Goal: Information Seeking & Learning: Find specific fact

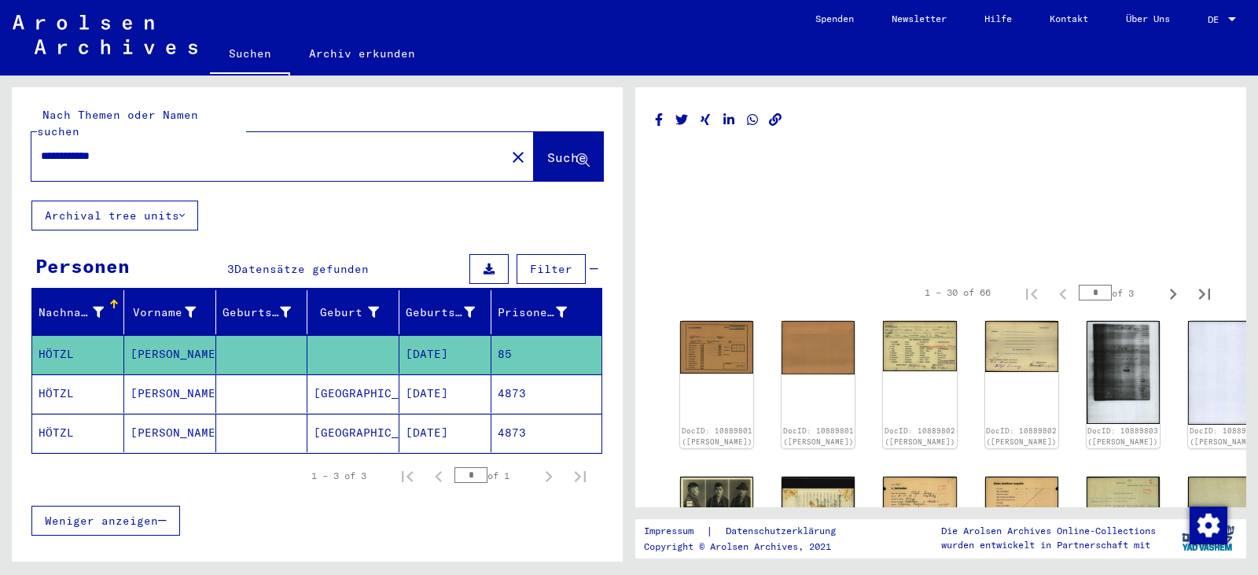
drag, startPoint x: 232, startPoint y: 146, endPoint x: 0, endPoint y: 149, distance: 232.0
click at [0, 149] on div "**********" at bounding box center [314, 319] width 629 height 486
paste input "text"
type input "********"
click at [547, 149] on span "Suche" at bounding box center [566, 157] width 39 height 16
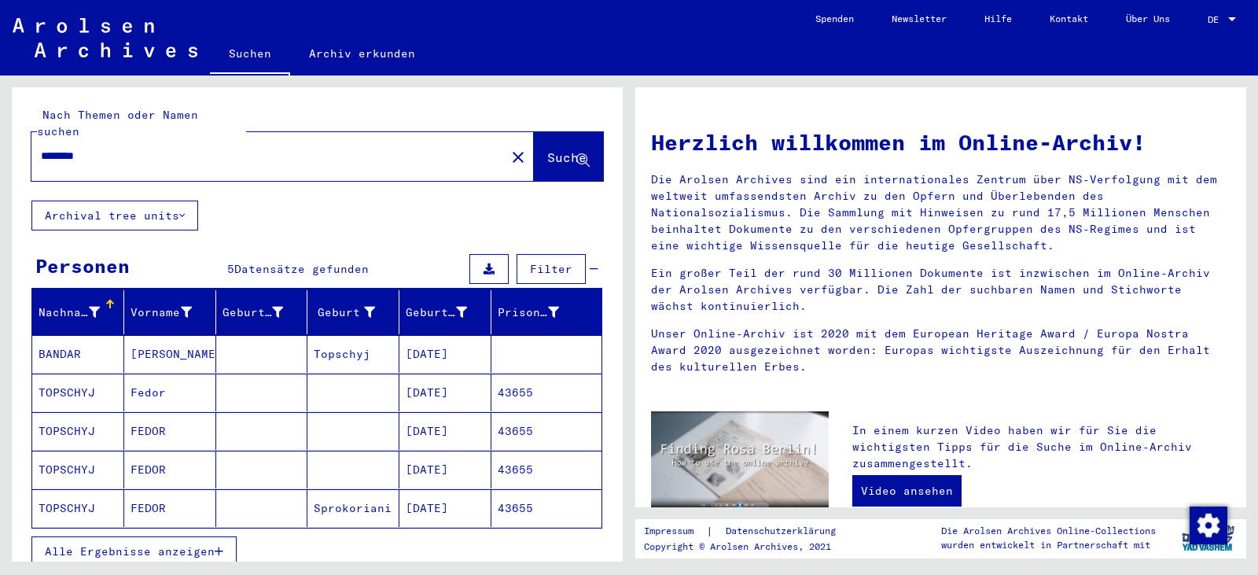
click at [442, 379] on mat-cell "[DATE]" at bounding box center [446, 393] width 92 height 38
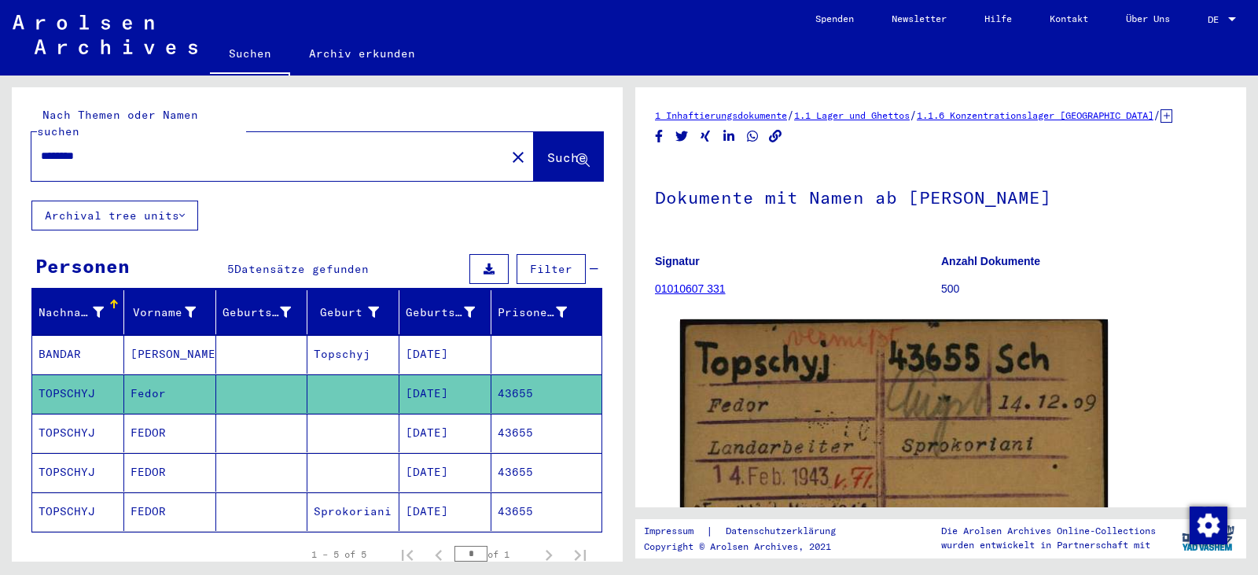
scroll to position [289, 0]
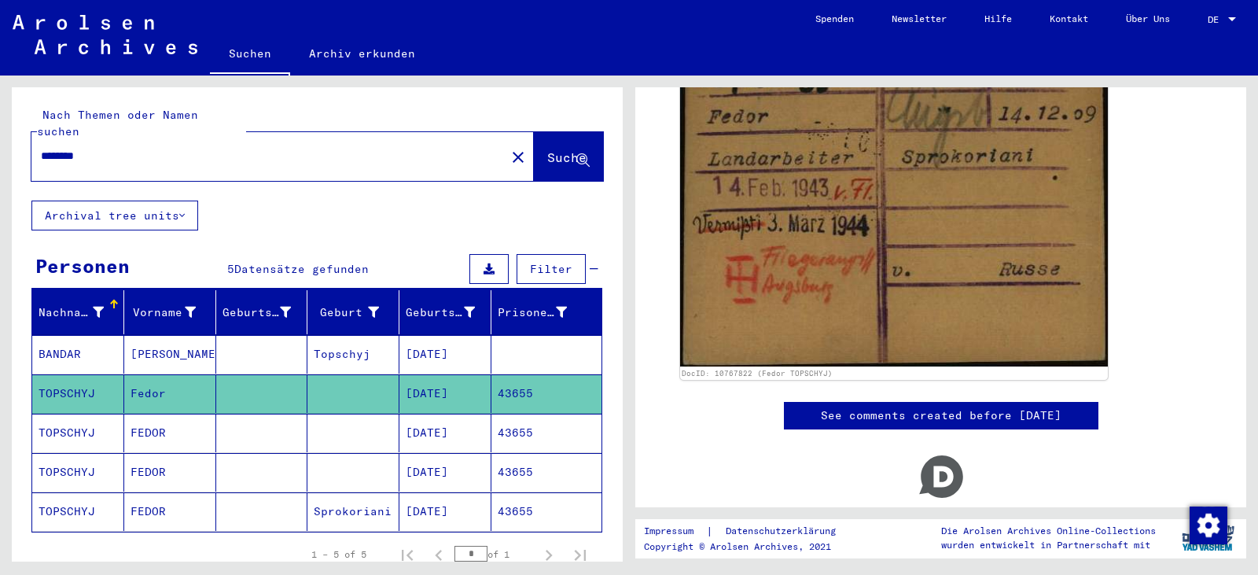
click at [518, 414] on mat-cell "43655" at bounding box center [547, 433] width 110 height 39
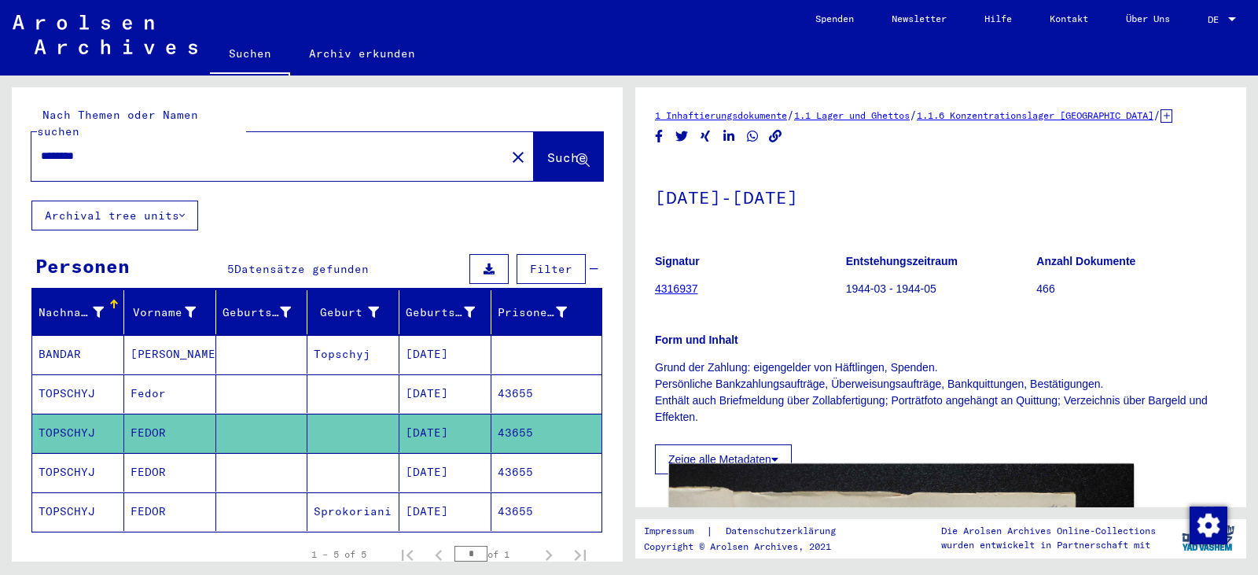
scroll to position [289, 0]
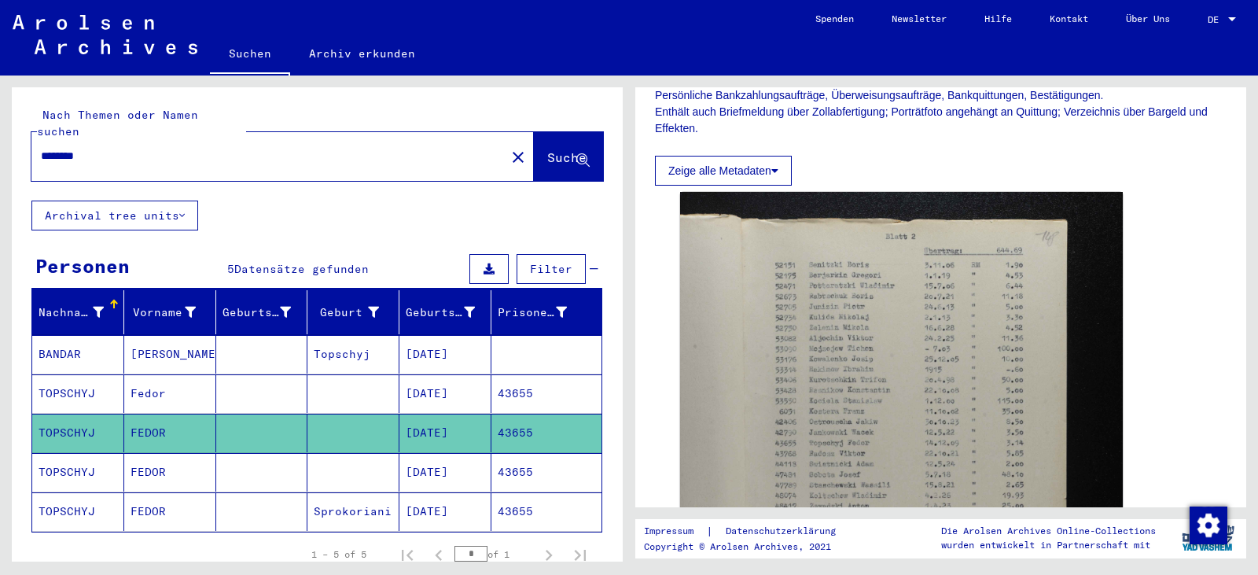
click at [537, 453] on mat-cell "43655" at bounding box center [547, 472] width 110 height 39
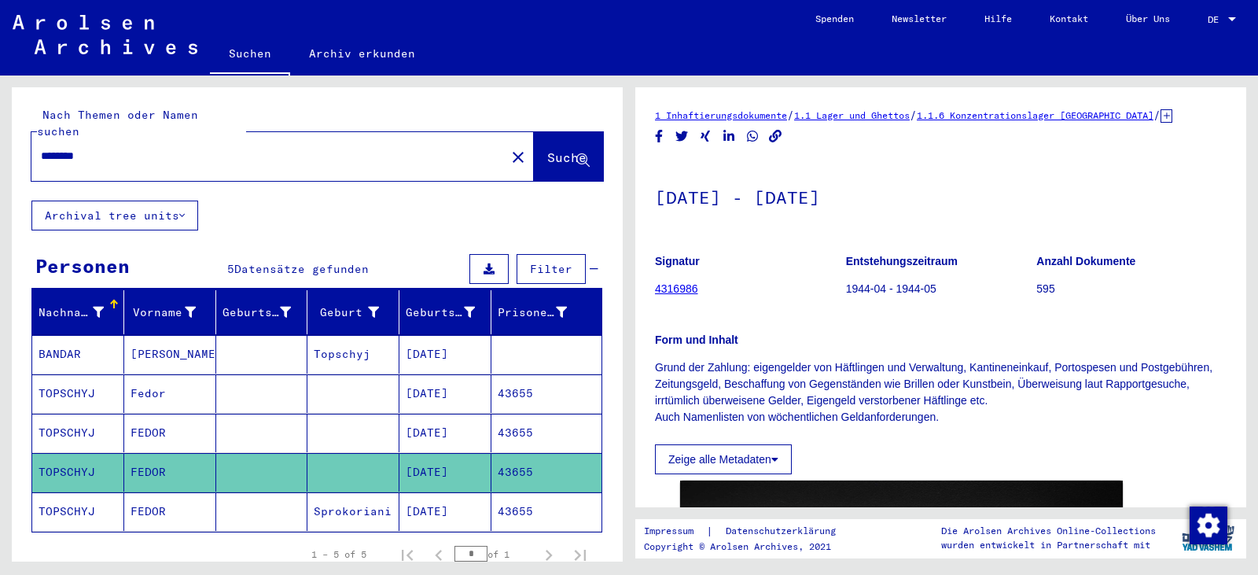
scroll to position [289, 0]
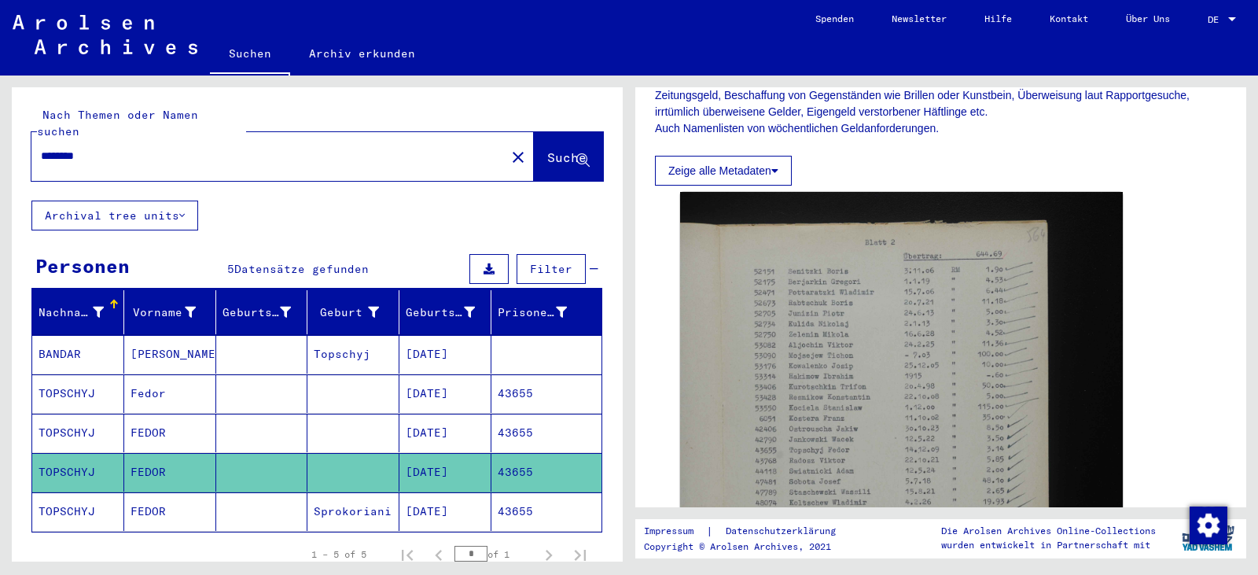
click at [532, 506] on mat-cell "43655" at bounding box center [547, 511] width 110 height 39
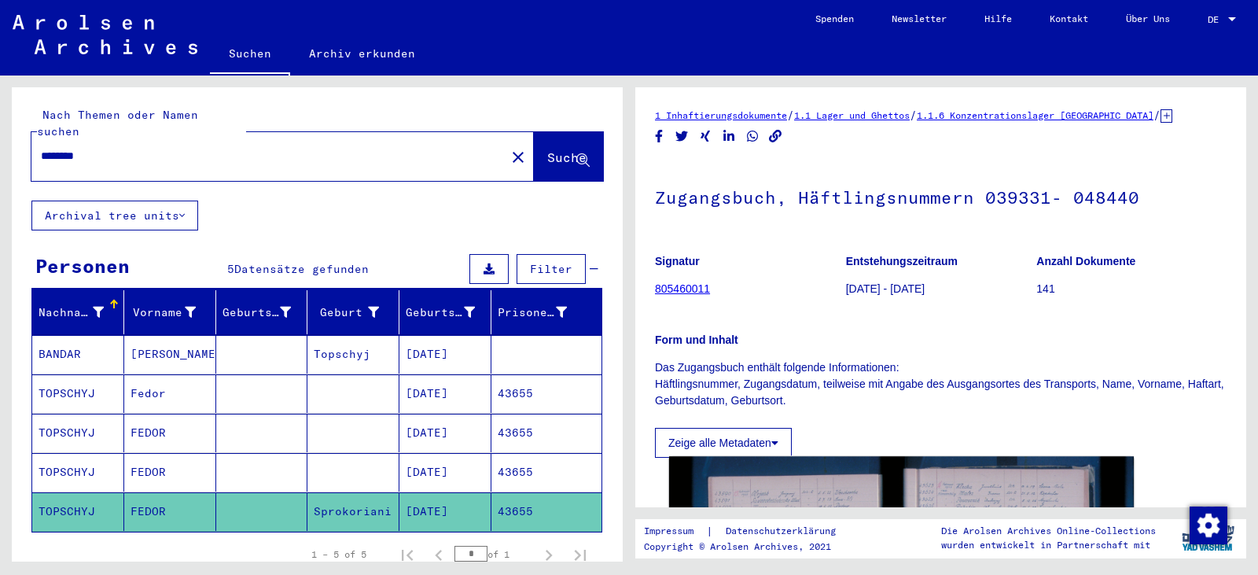
scroll to position [385, 0]
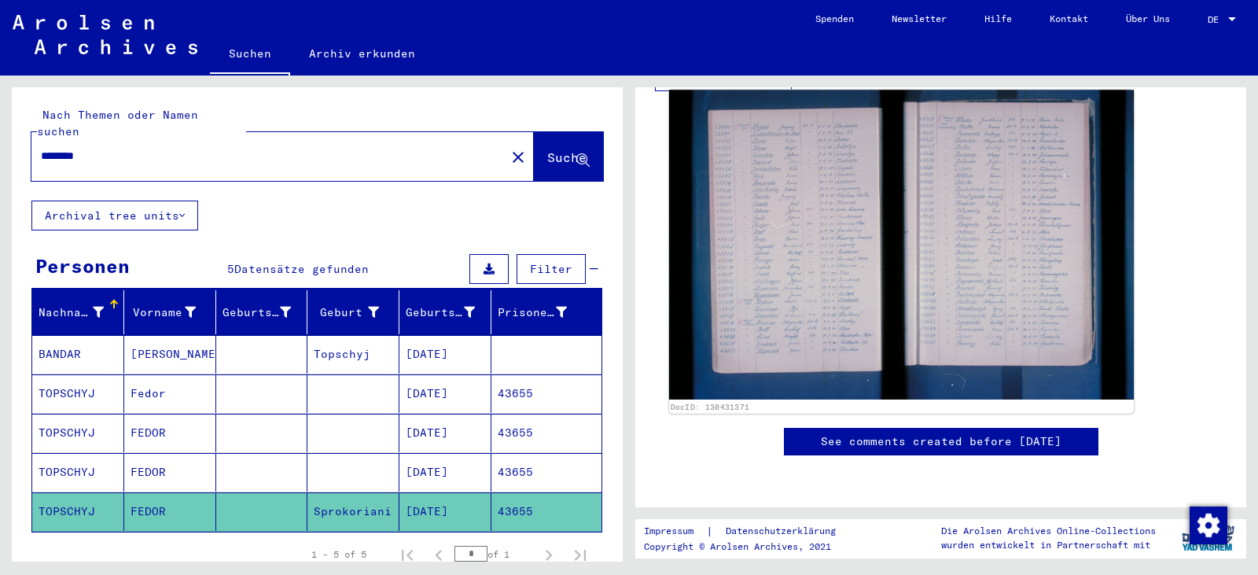
click at [750, 238] on img at bounding box center [901, 245] width 465 height 310
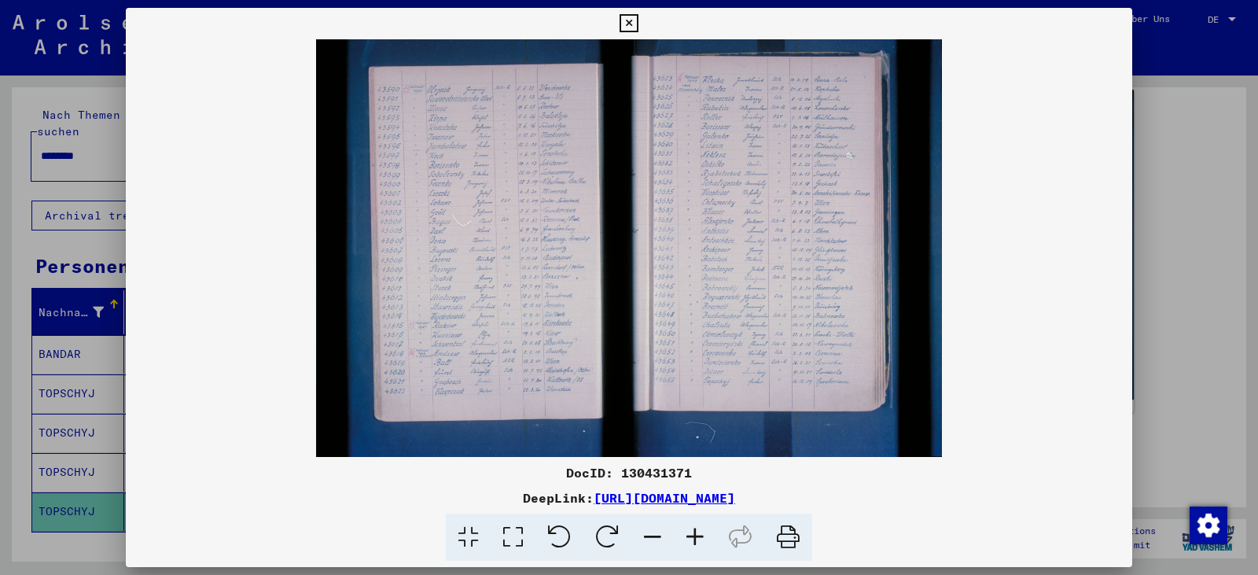
scroll to position [381, 0]
click at [630, 20] on icon at bounding box center [629, 23] width 18 height 19
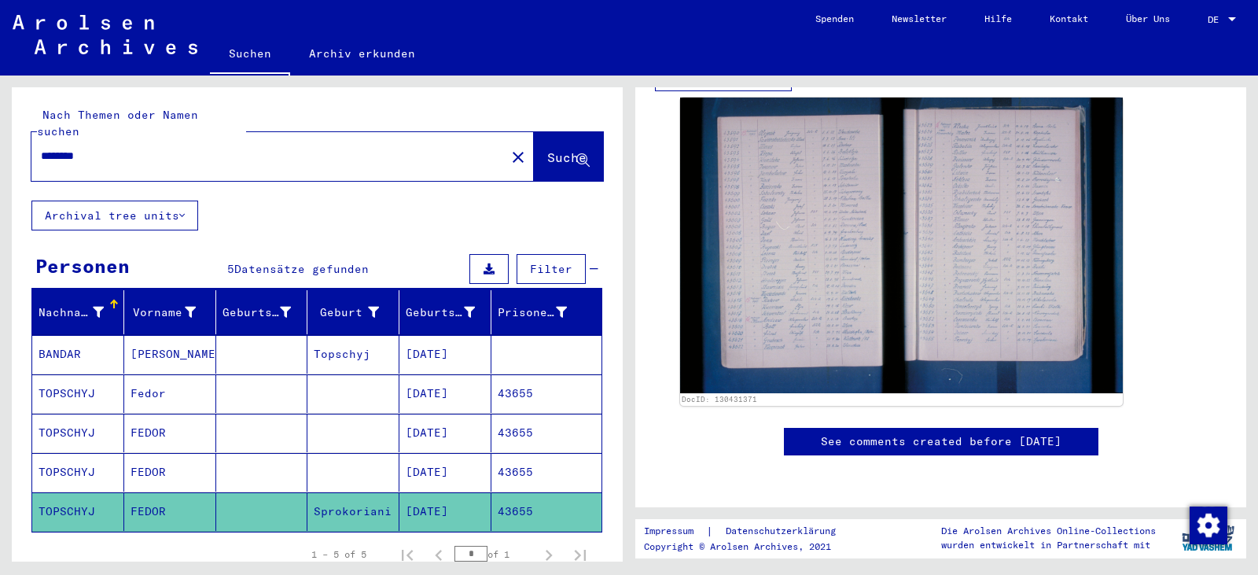
click at [630, 20] on mat-toolbar "Suchen Archiv erkunden Detailfragen/-infos zu den Dokumenten? Stelle hier einen…" at bounding box center [629, 38] width 1258 height 76
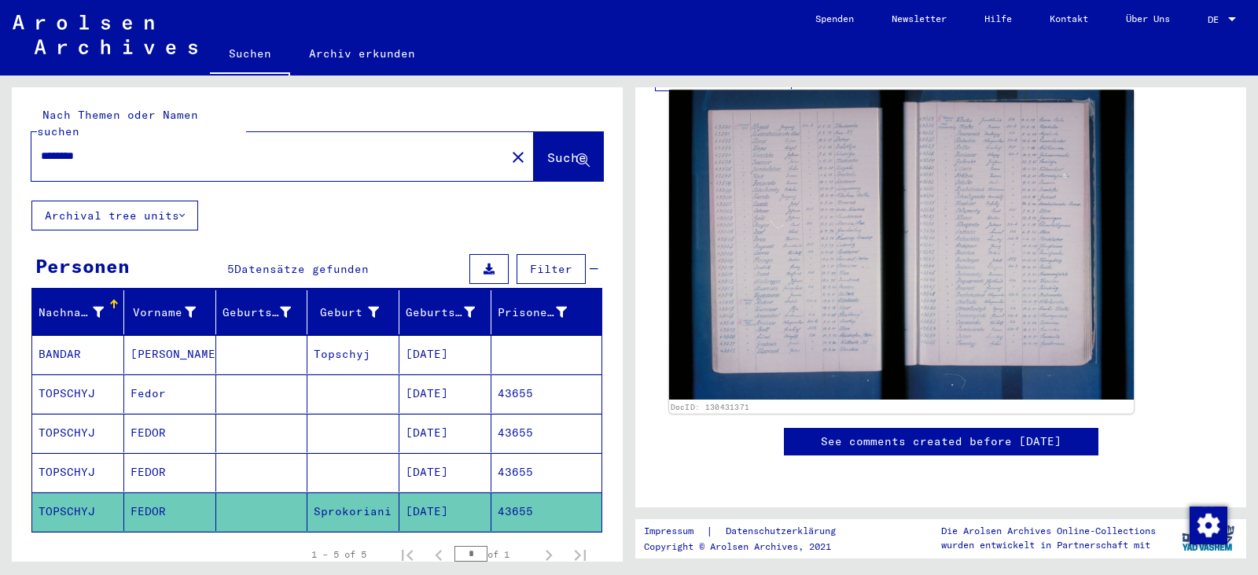
click at [772, 212] on img at bounding box center [901, 245] width 465 height 310
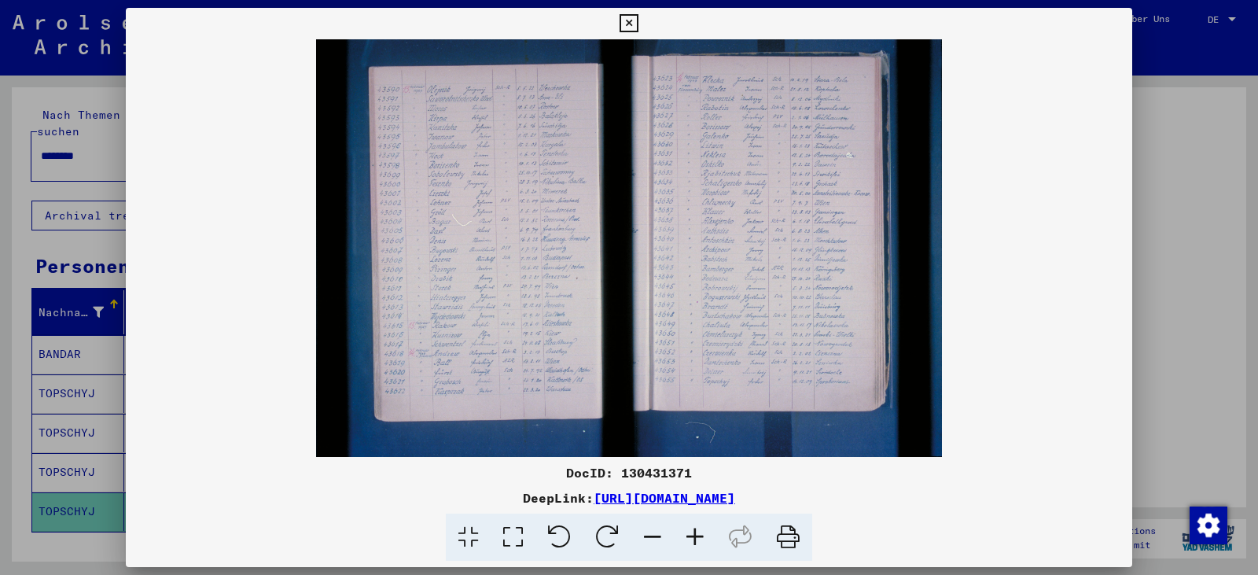
click at [523, 536] on icon at bounding box center [513, 538] width 45 height 48
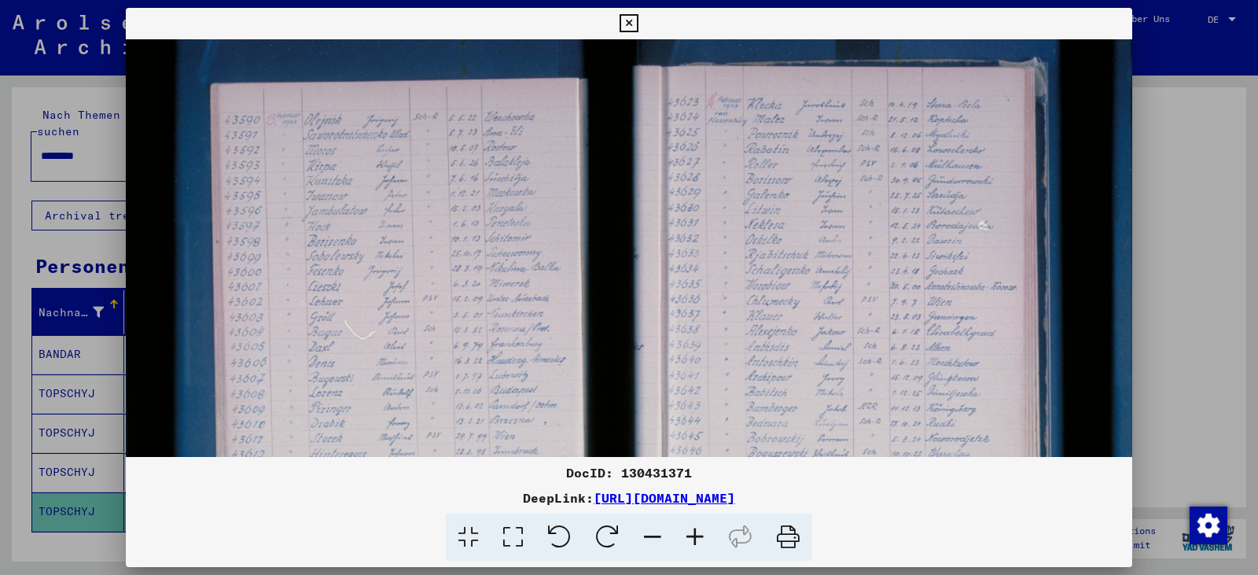
click at [521, 536] on icon at bounding box center [513, 538] width 45 height 48
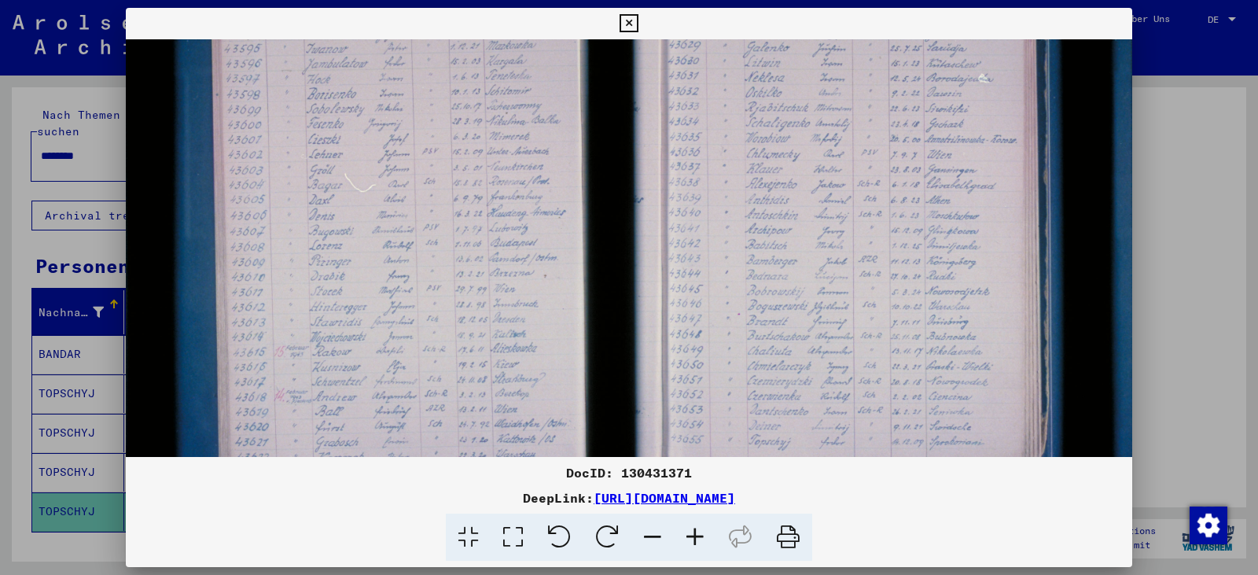
scroll to position [253, 0]
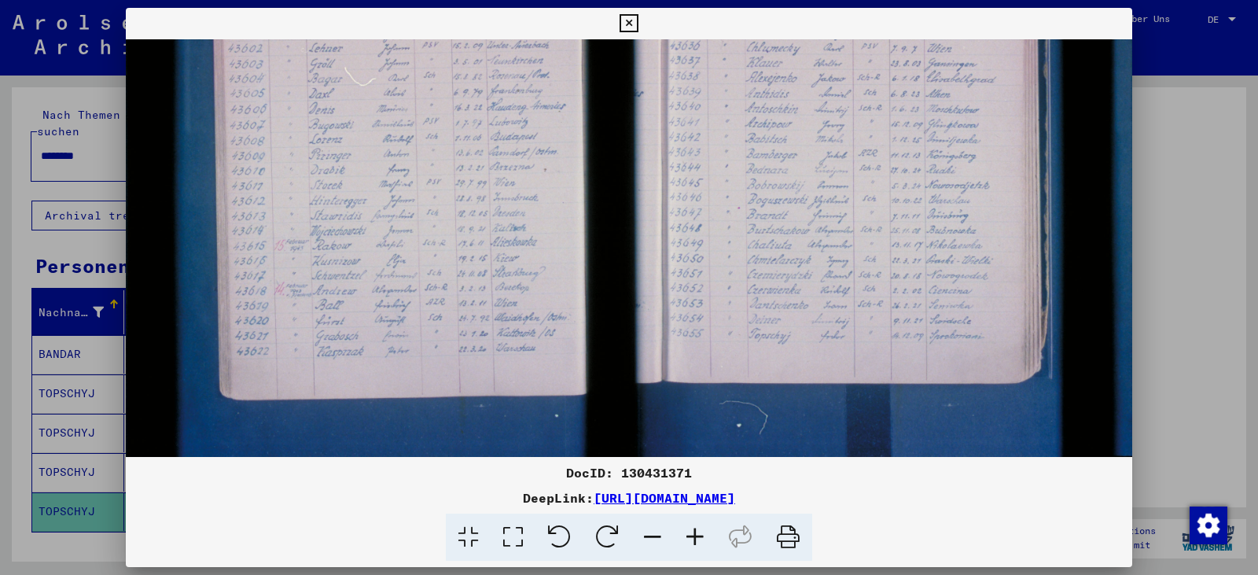
drag, startPoint x: 779, startPoint y: 382, endPoint x: 639, endPoint y: 42, distance: 368.2
click at [639, 42] on img at bounding box center [629, 121] width 1007 height 671
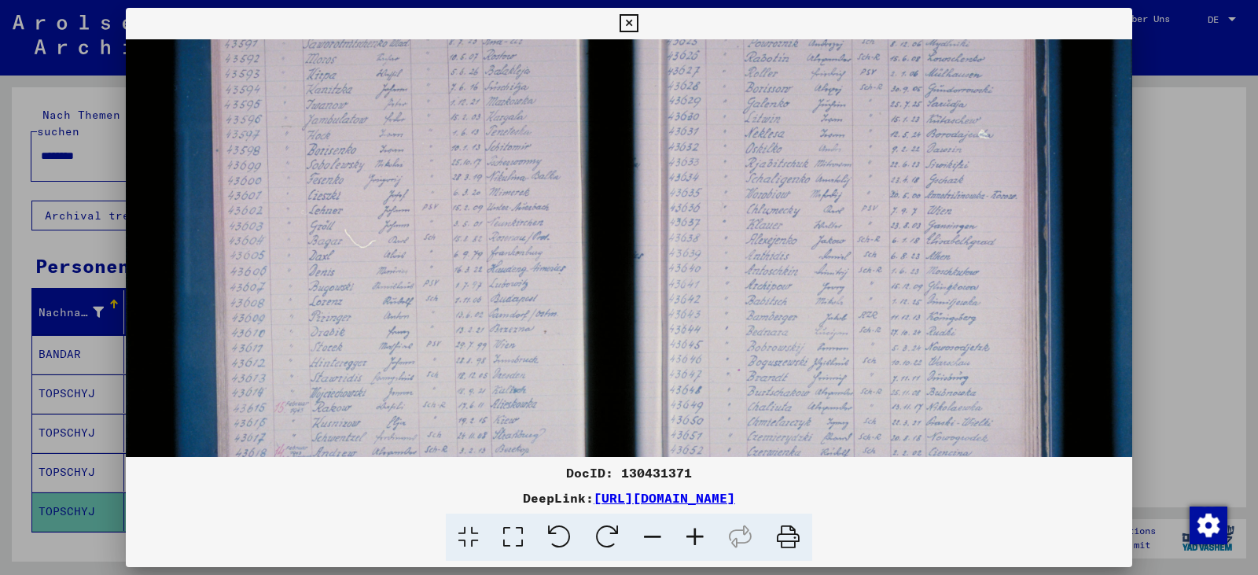
scroll to position [89, 0]
drag, startPoint x: 728, startPoint y: 157, endPoint x: 742, endPoint y: 219, distance: 63.6
click at [721, 321] on img at bounding box center [629, 285] width 1007 height 671
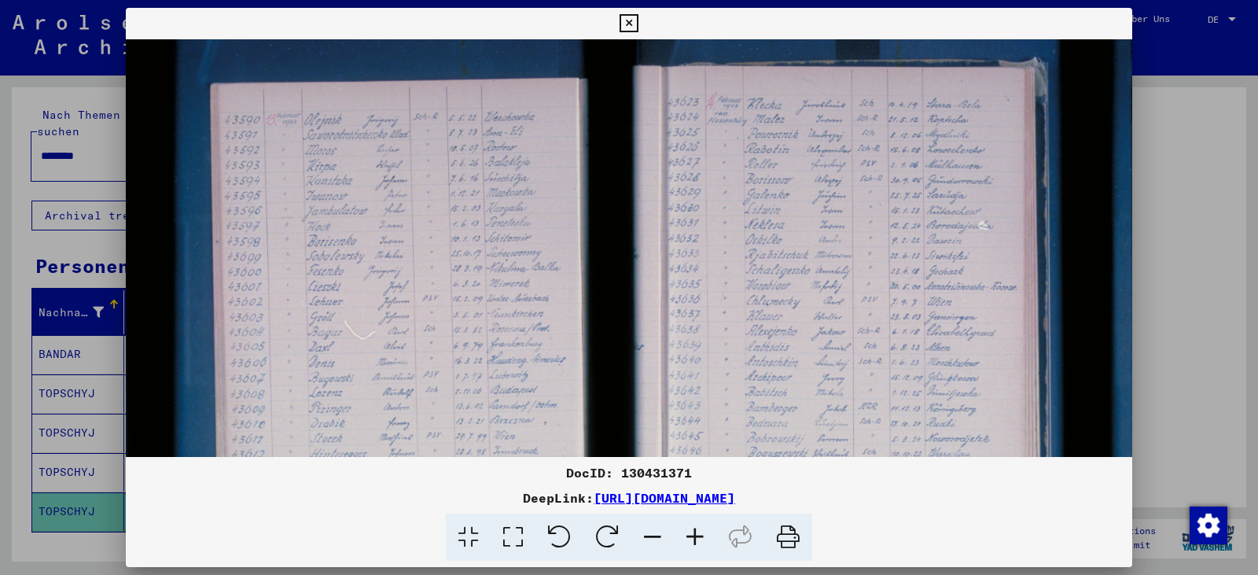
drag, startPoint x: 734, startPoint y: 134, endPoint x: 726, endPoint y: 249, distance: 115.9
click at [727, 249] on img at bounding box center [629, 374] width 1007 height 671
click at [698, 541] on icon at bounding box center [695, 538] width 42 height 48
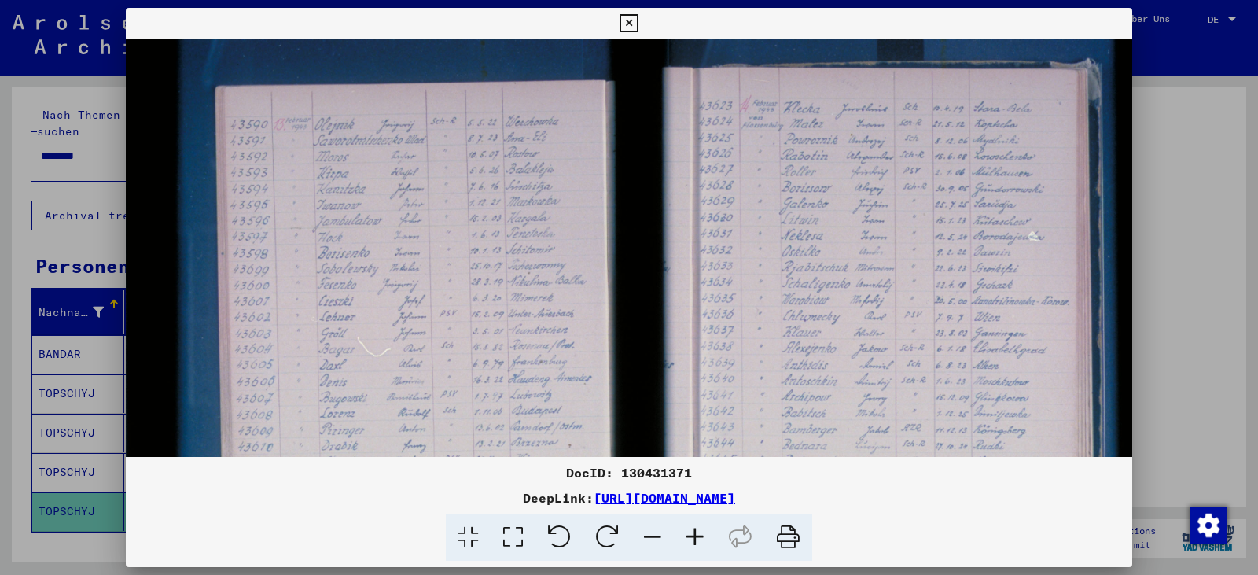
click at [698, 541] on icon at bounding box center [695, 538] width 42 height 48
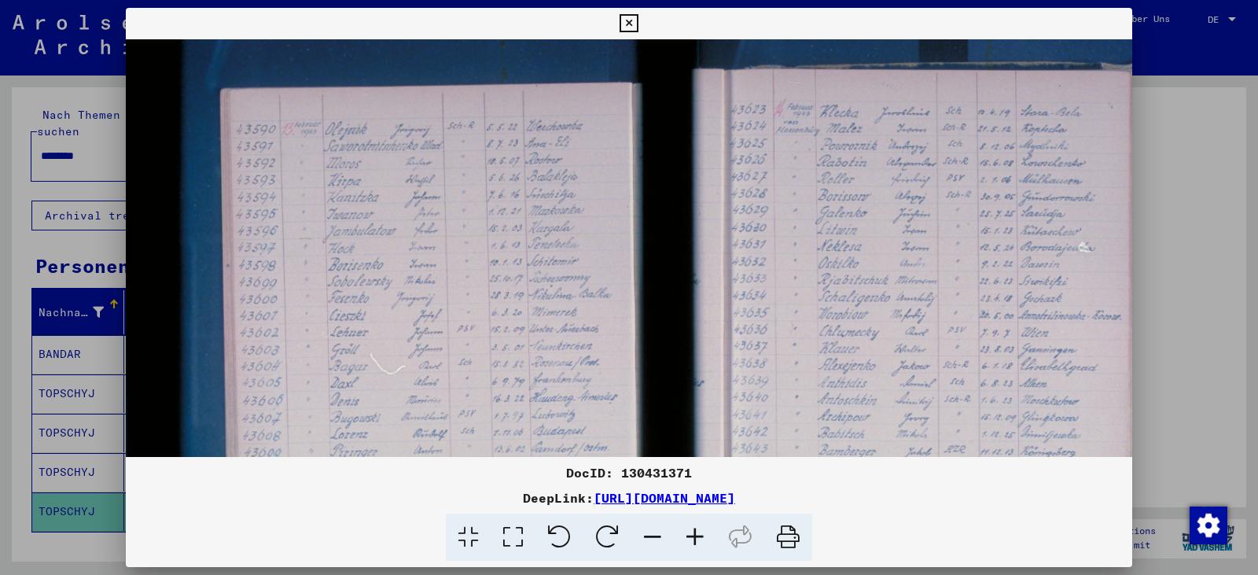
click at [698, 541] on icon at bounding box center [695, 538] width 42 height 48
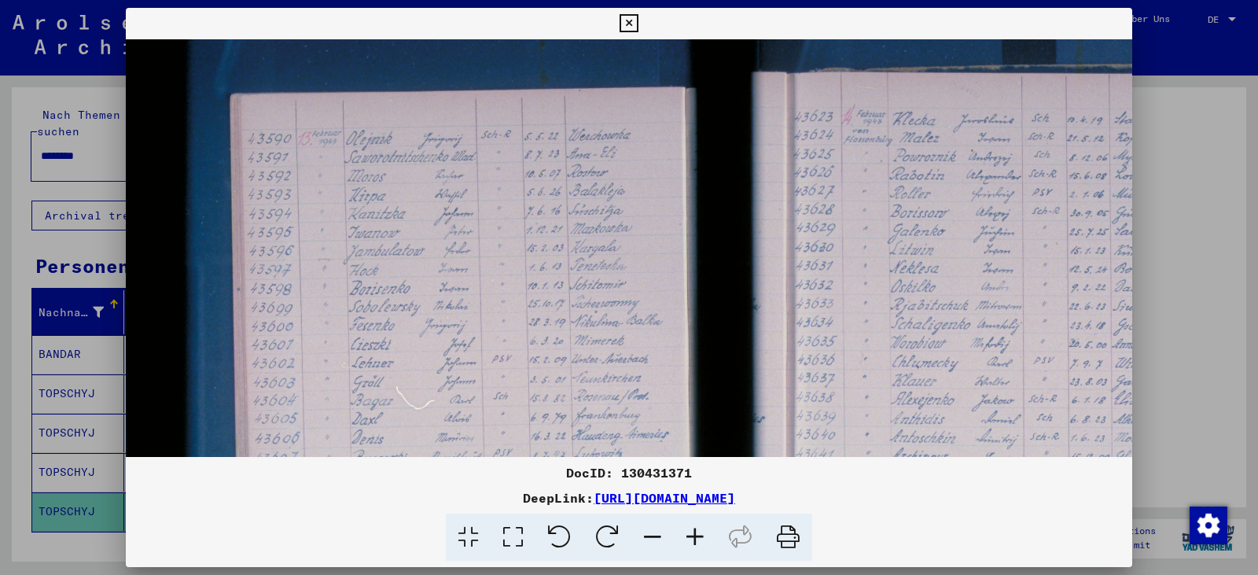
click at [698, 541] on icon at bounding box center [695, 538] width 42 height 48
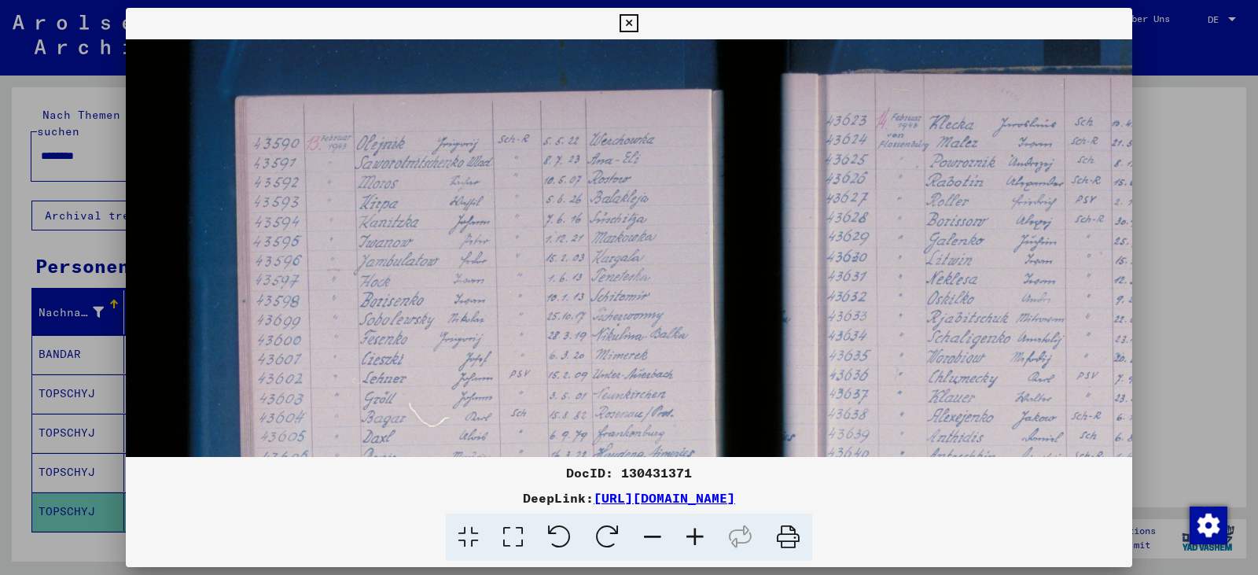
click at [698, 541] on icon at bounding box center [695, 538] width 42 height 48
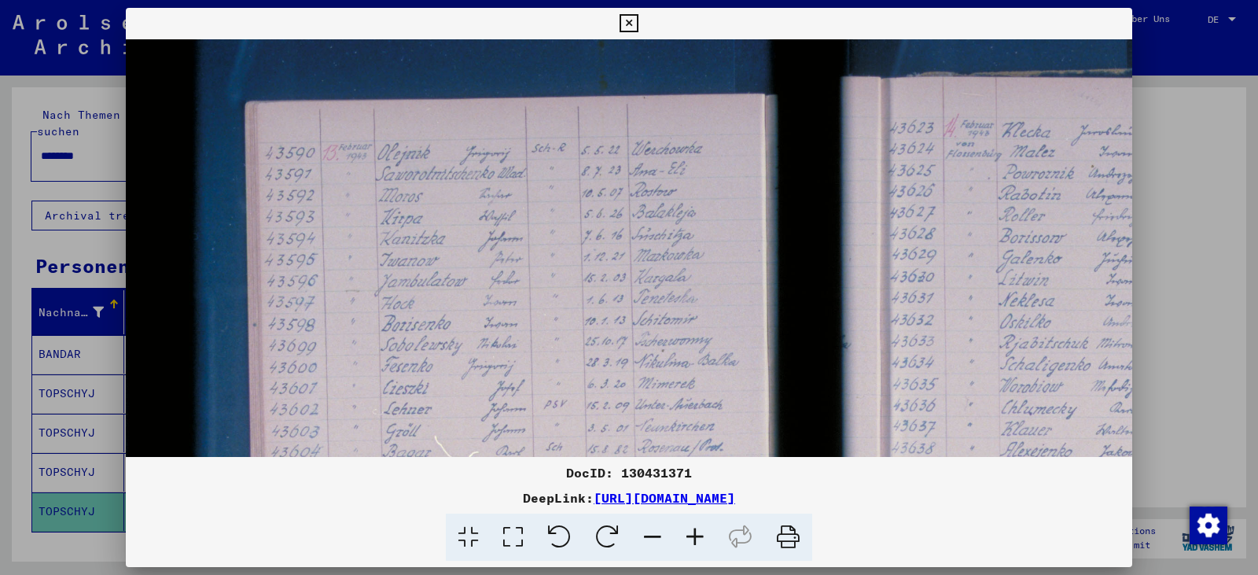
scroll to position [1, 0]
click at [873, 397] on img at bounding box center [836, 512] width 1420 height 946
